Goal: Task Accomplishment & Management: Manage account settings

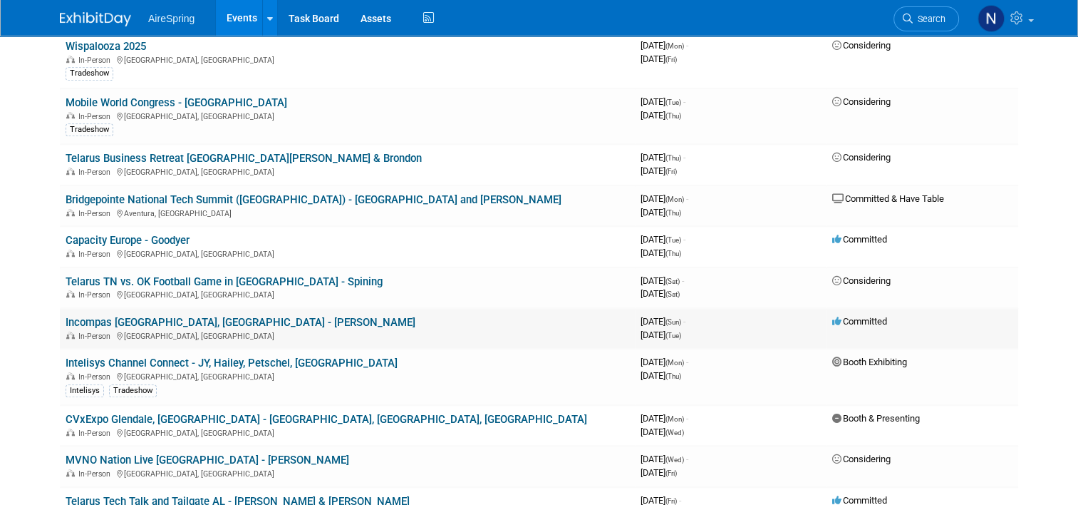
scroll to position [1425, 0]
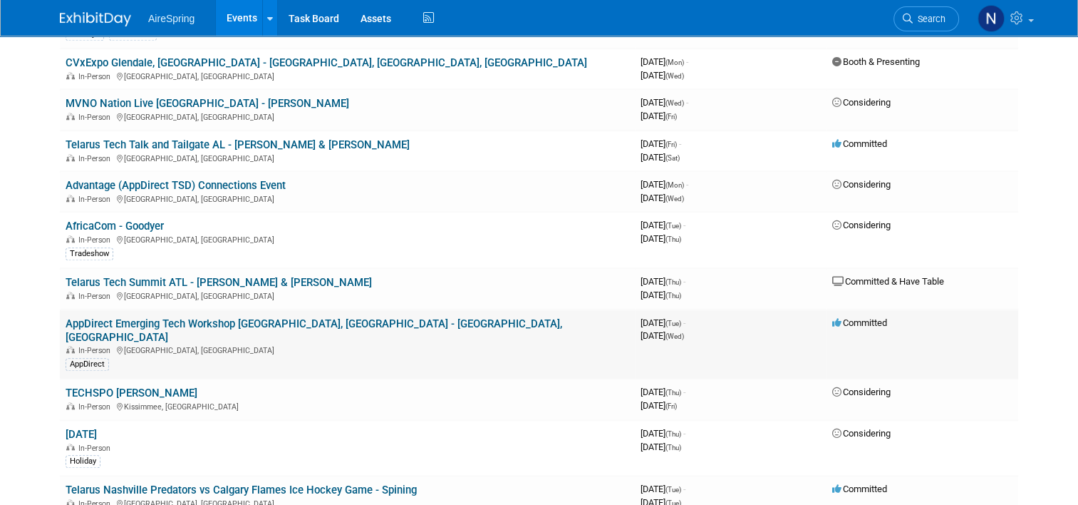
click at [277, 317] on link "AppDirect Emerging Tech Workshop [GEOGRAPHIC_DATA], [GEOGRAPHIC_DATA] - [GEOGRA…" at bounding box center [314, 330] width 497 height 26
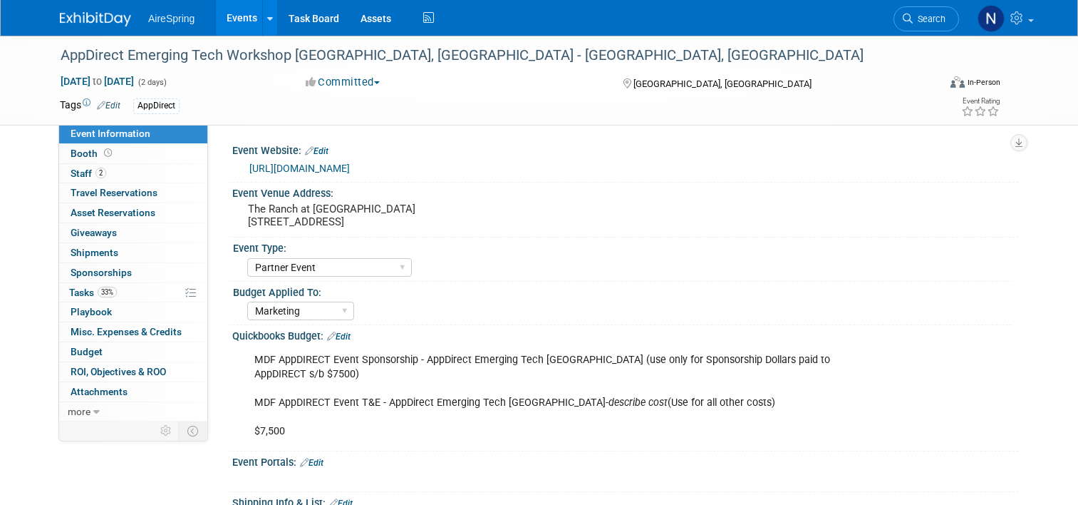
select select "Partner Event"
select select "Marketing"
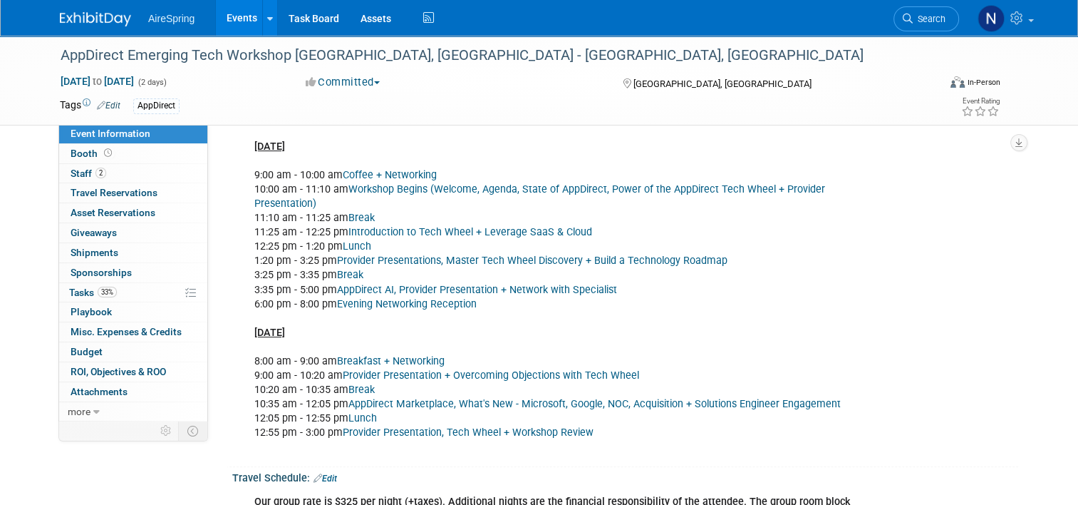
scroll to position [499, 0]
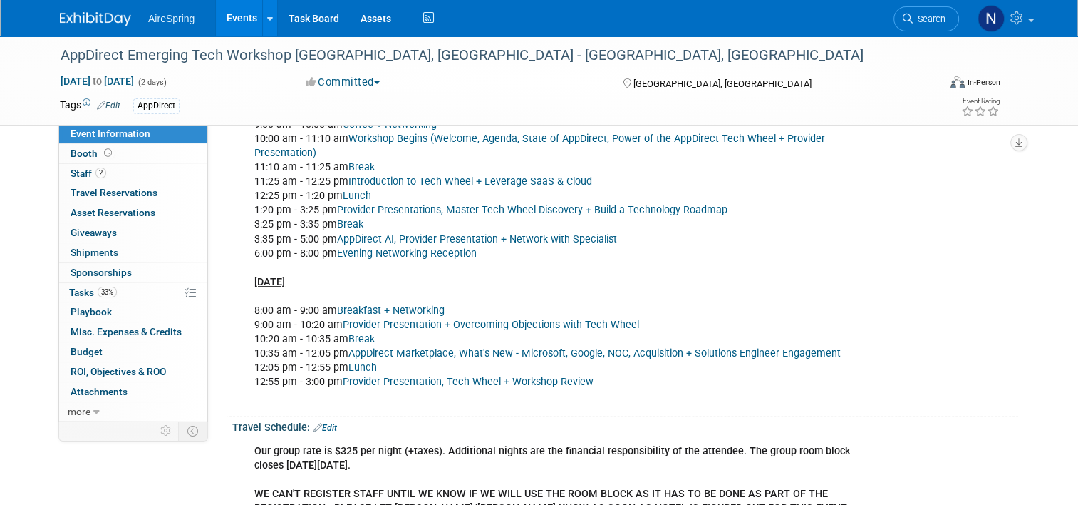
click at [220, 23] on link "Events" at bounding box center [242, 18] width 52 height 36
